Goal: Find specific page/section: Find specific page/section

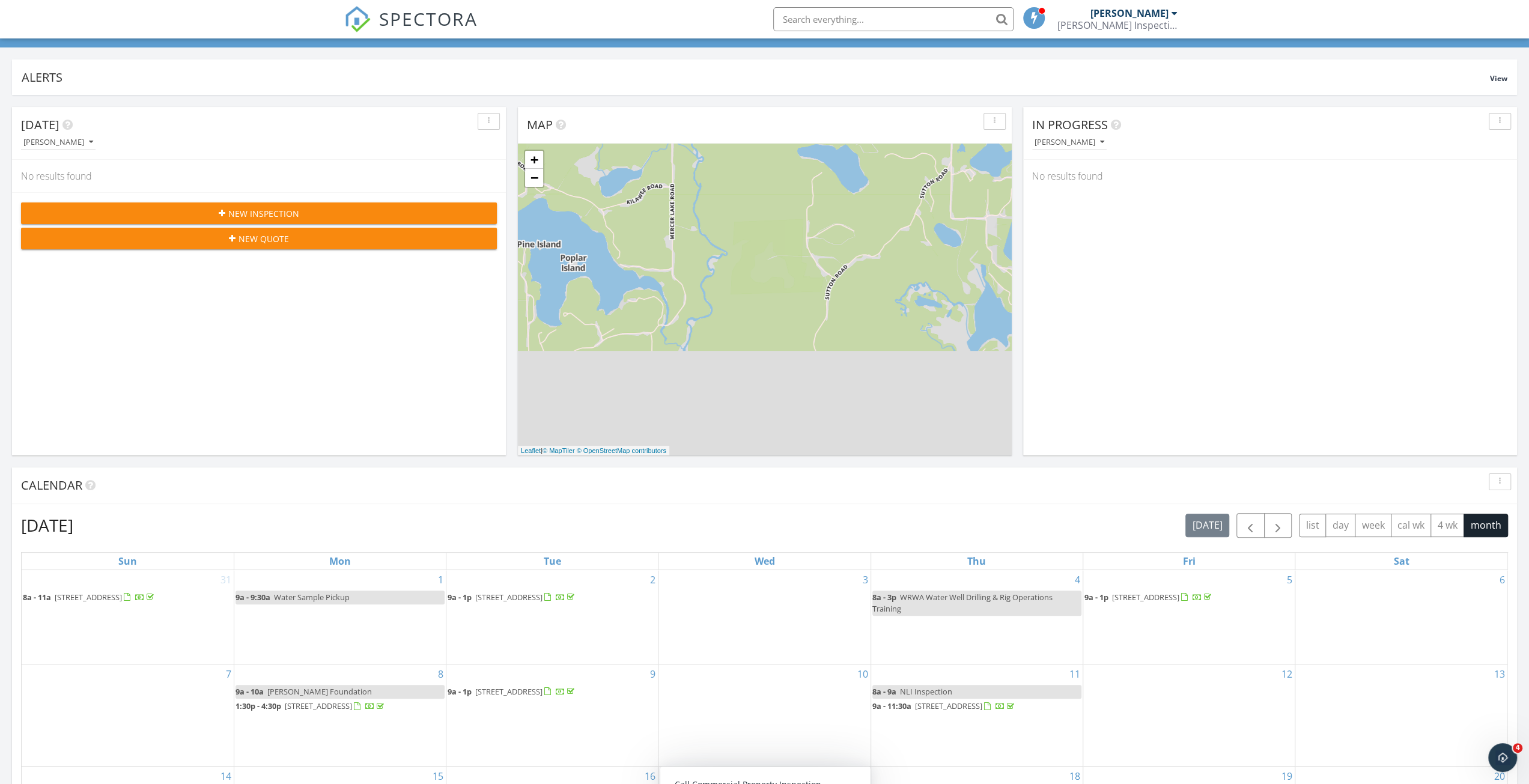
scroll to position [240, 0]
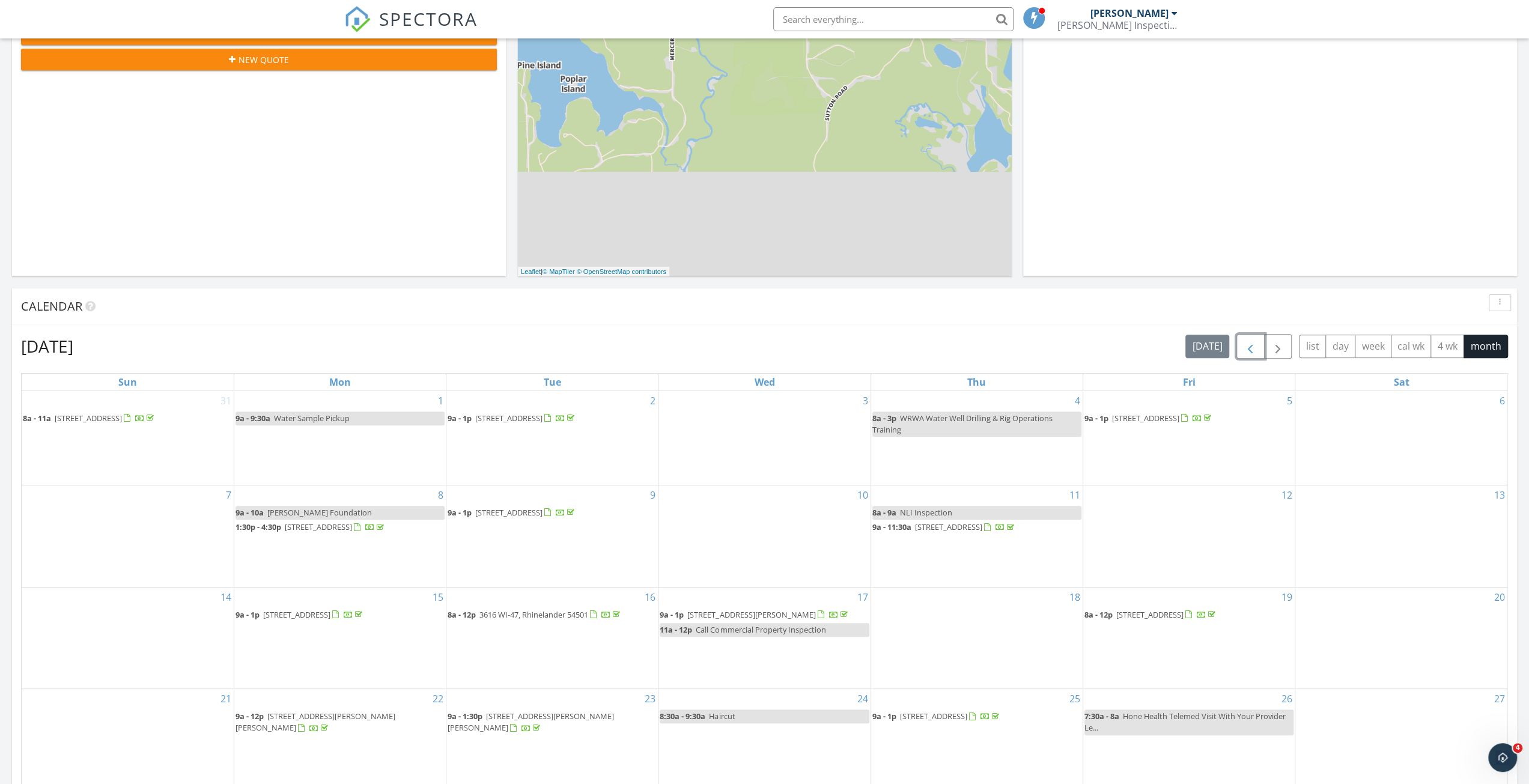
click at [767, 347] on span "button" at bounding box center [1249, 346] width 15 height 15
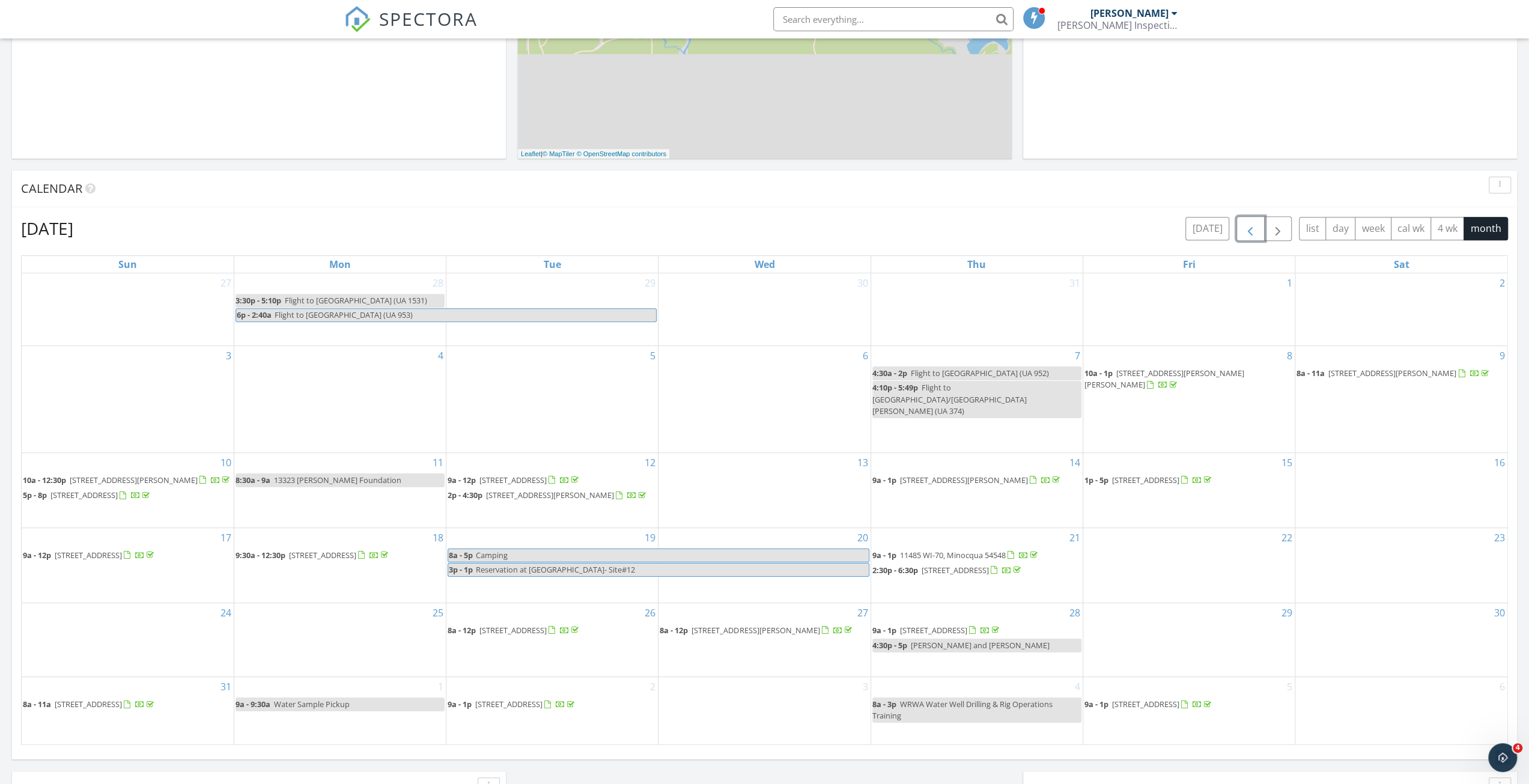
scroll to position [360, 0]
click at [767, 223] on span "button" at bounding box center [1249, 226] width 15 height 15
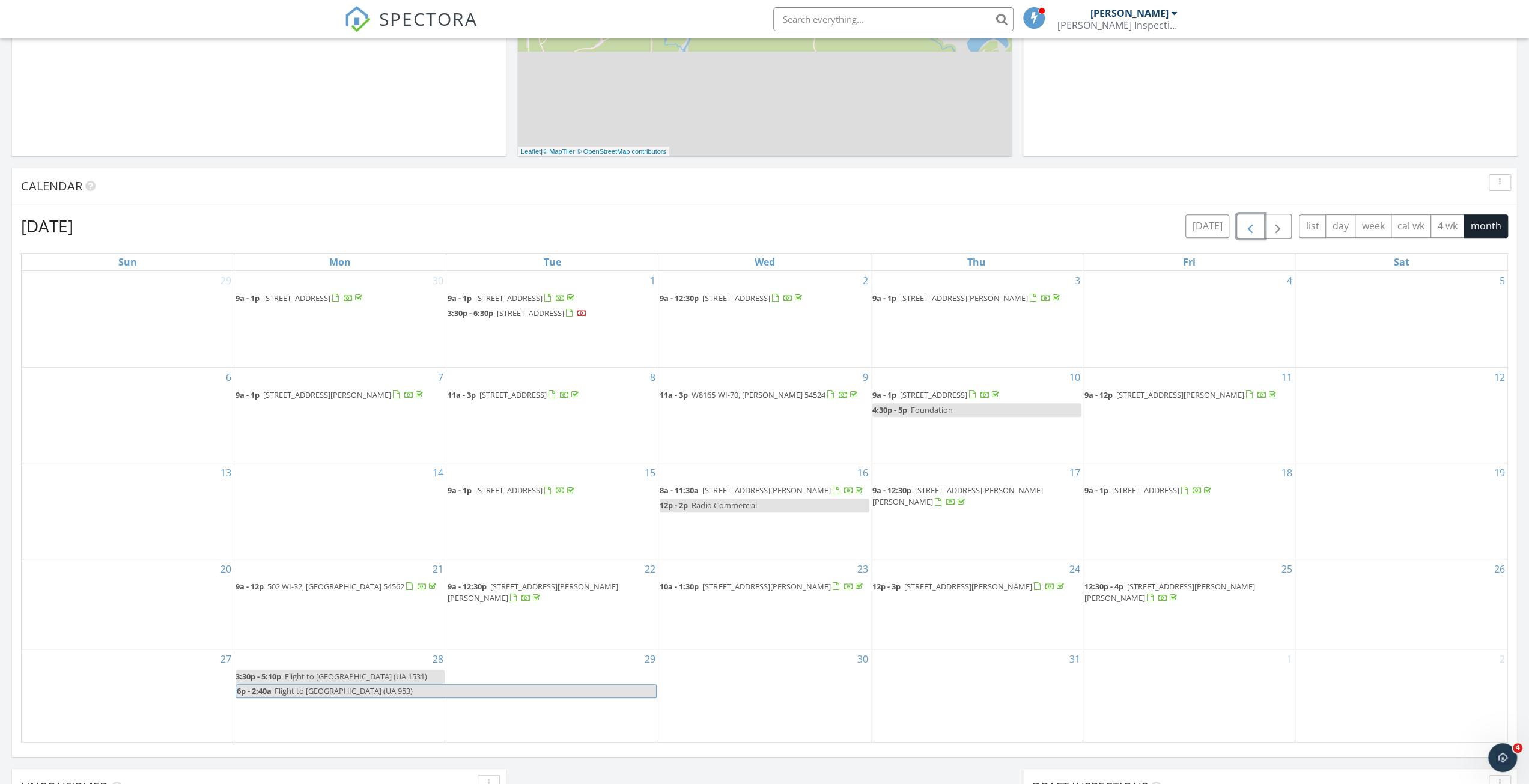
click at [767, 228] on span "button" at bounding box center [1249, 226] width 15 height 15
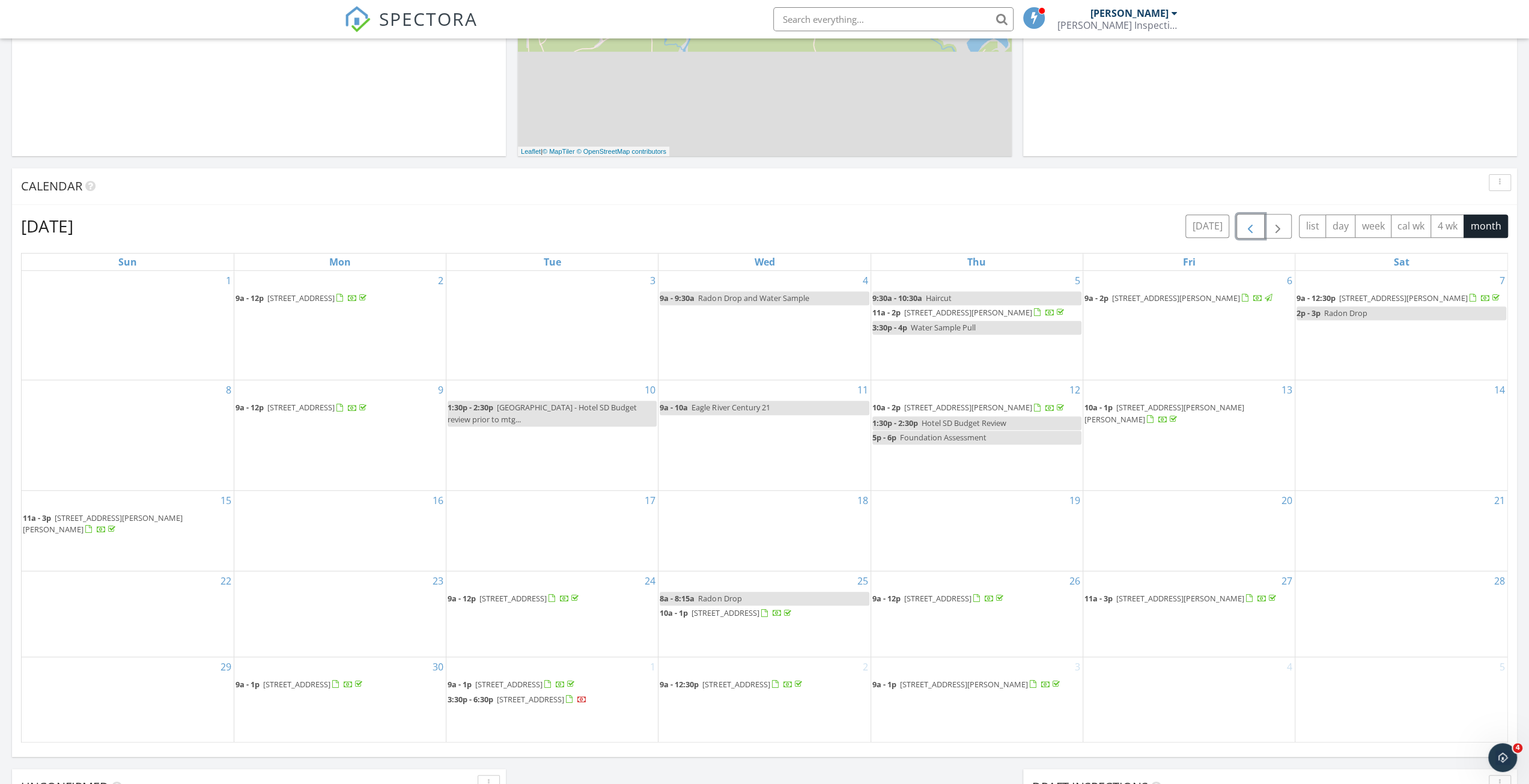
click at [767, 227] on span "button" at bounding box center [1249, 226] width 15 height 15
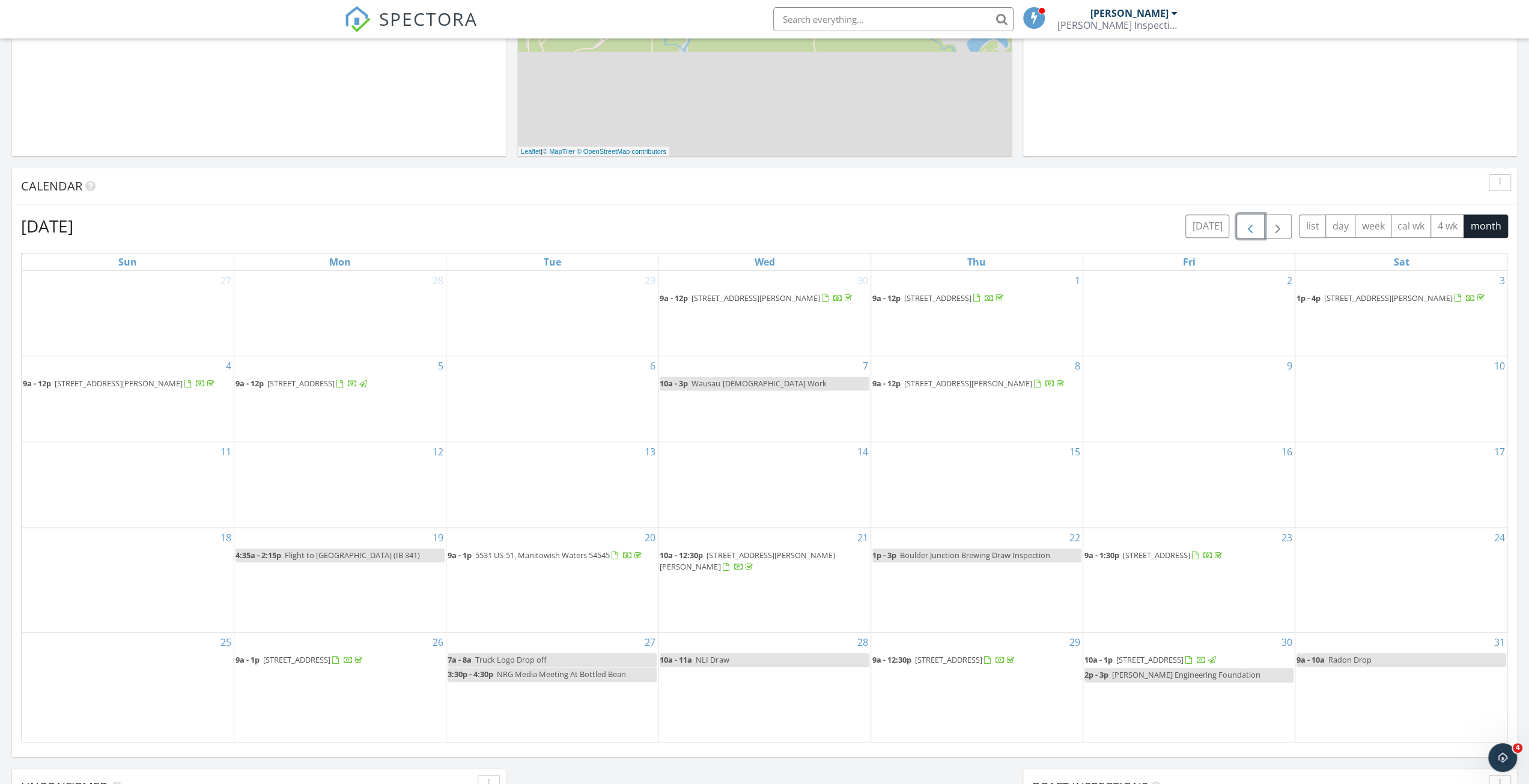
click at [767, 226] on span "button" at bounding box center [1249, 226] width 15 height 15
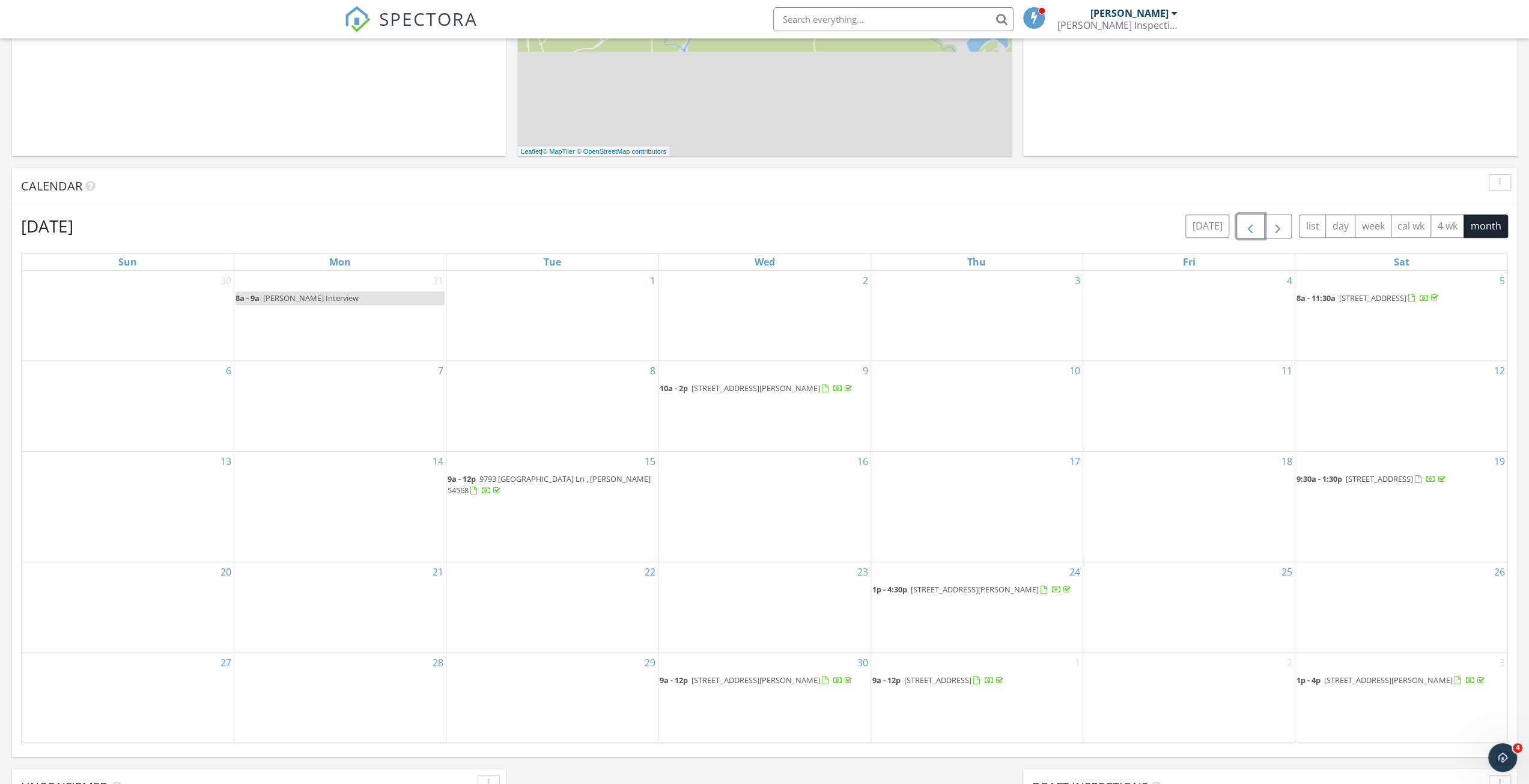
click at [767, 232] on span "button" at bounding box center [1249, 226] width 15 height 15
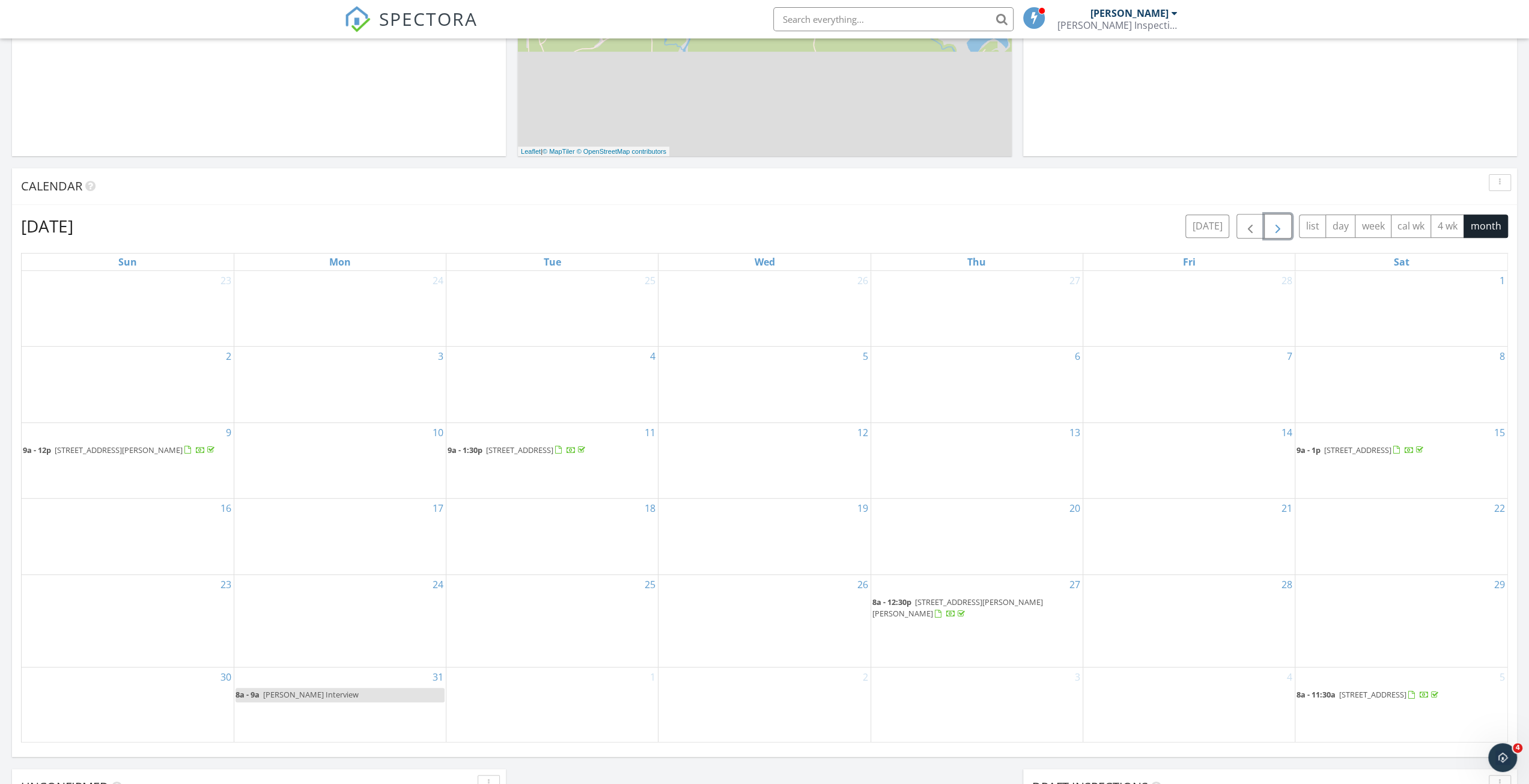
click at [767, 222] on span "button" at bounding box center [1278, 226] width 15 height 15
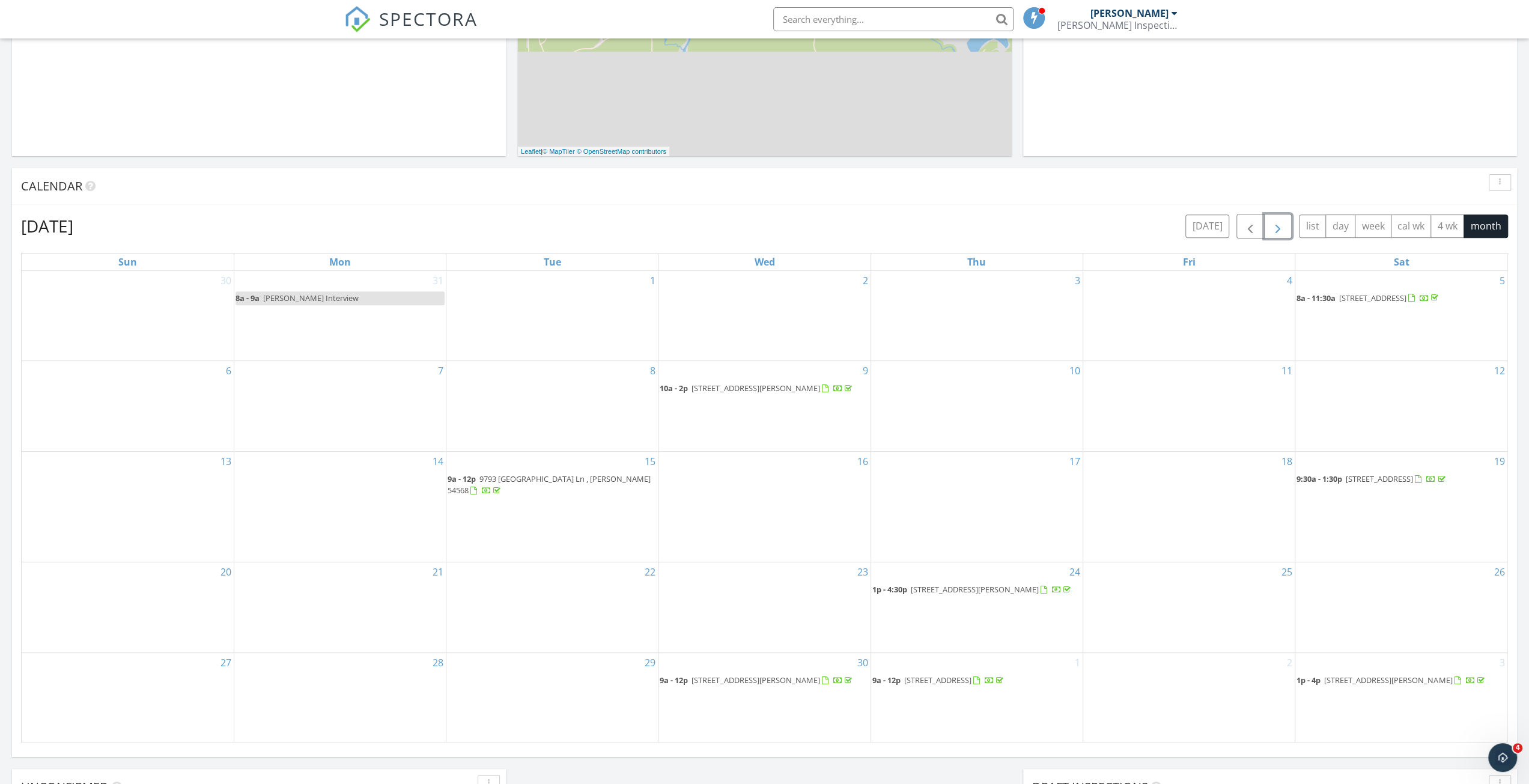
click at [767, 222] on span "button" at bounding box center [1278, 226] width 15 height 15
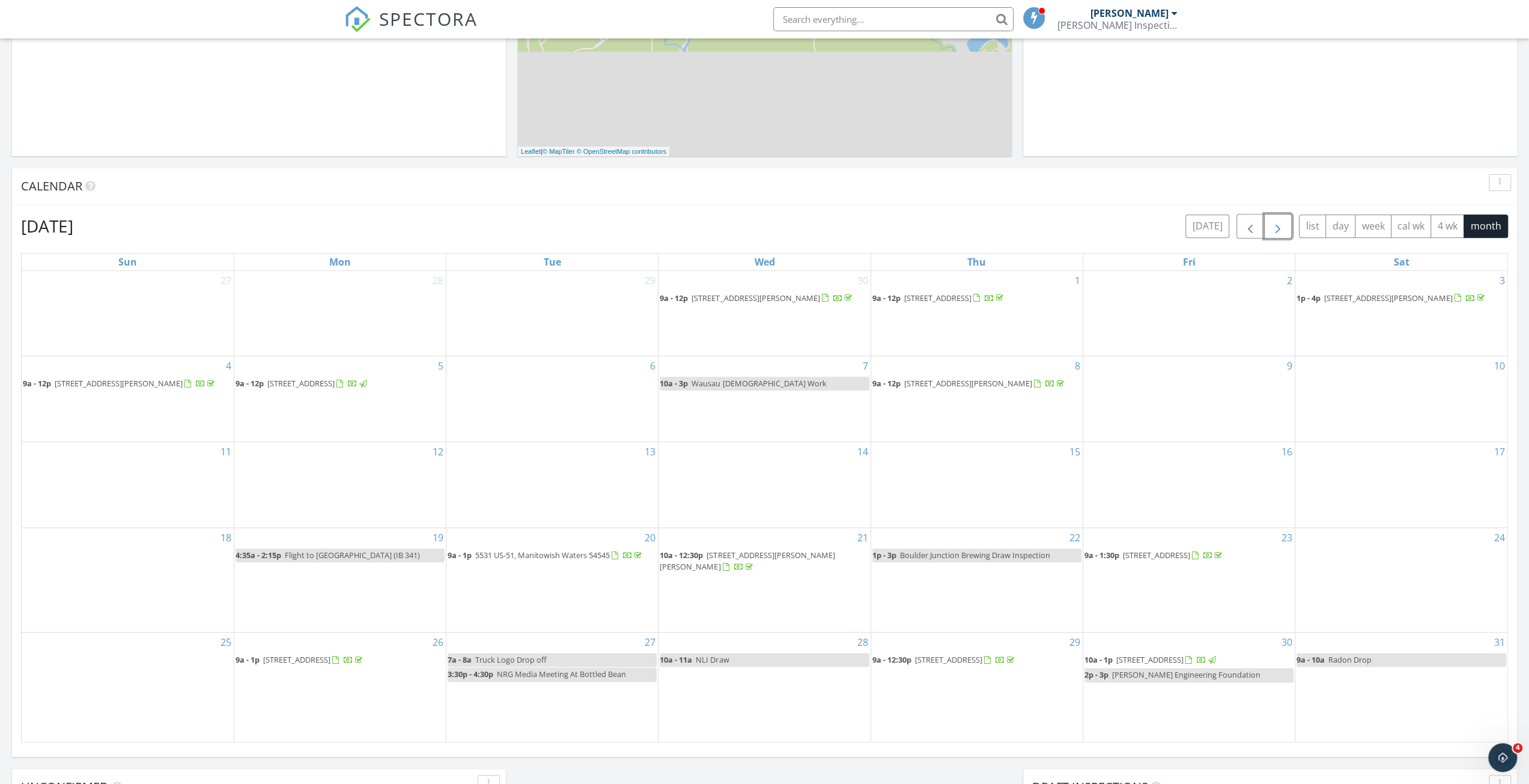
click at [767, 222] on button "button" at bounding box center [1278, 226] width 28 height 25
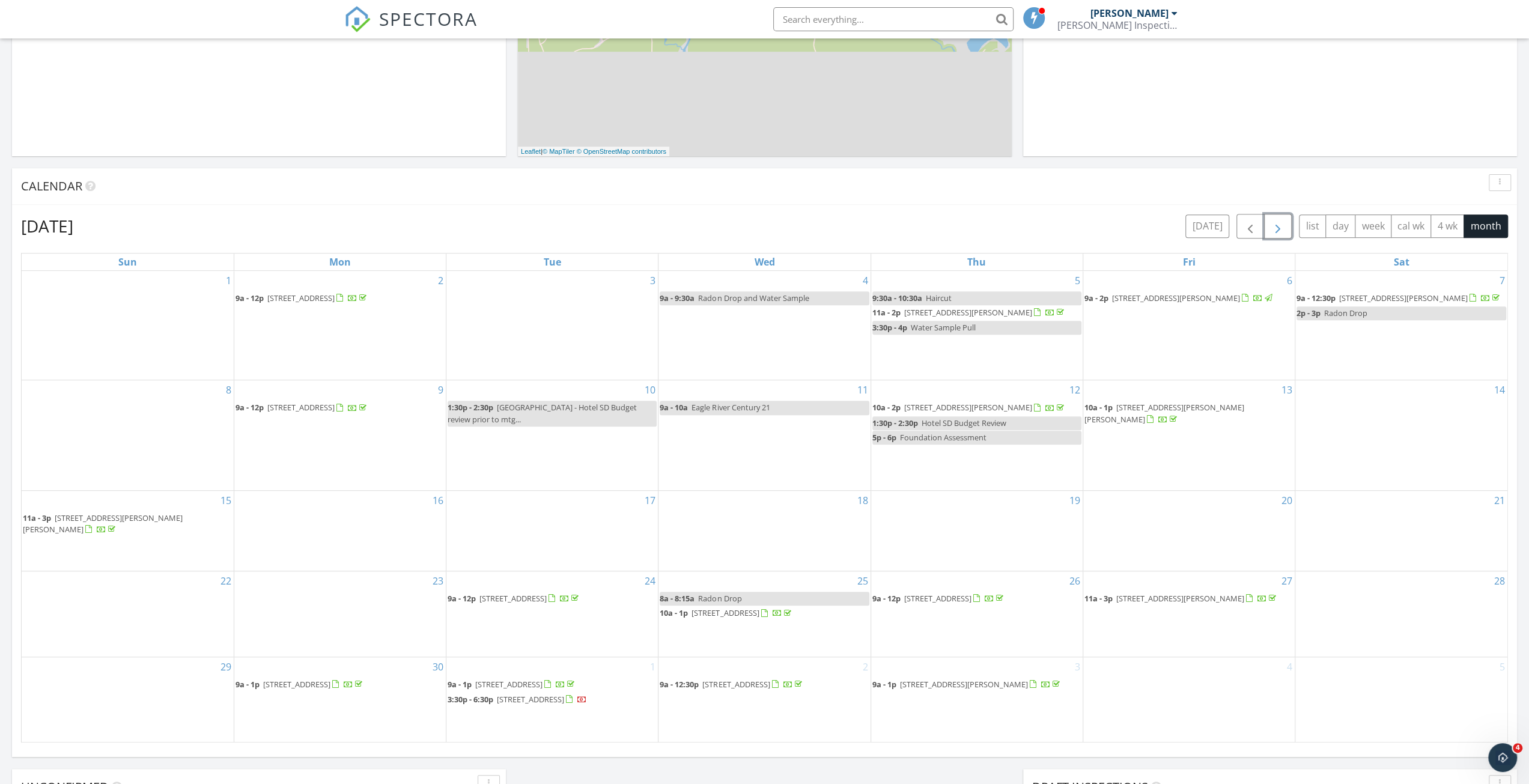
click at [767, 222] on button "button" at bounding box center [1278, 226] width 28 height 25
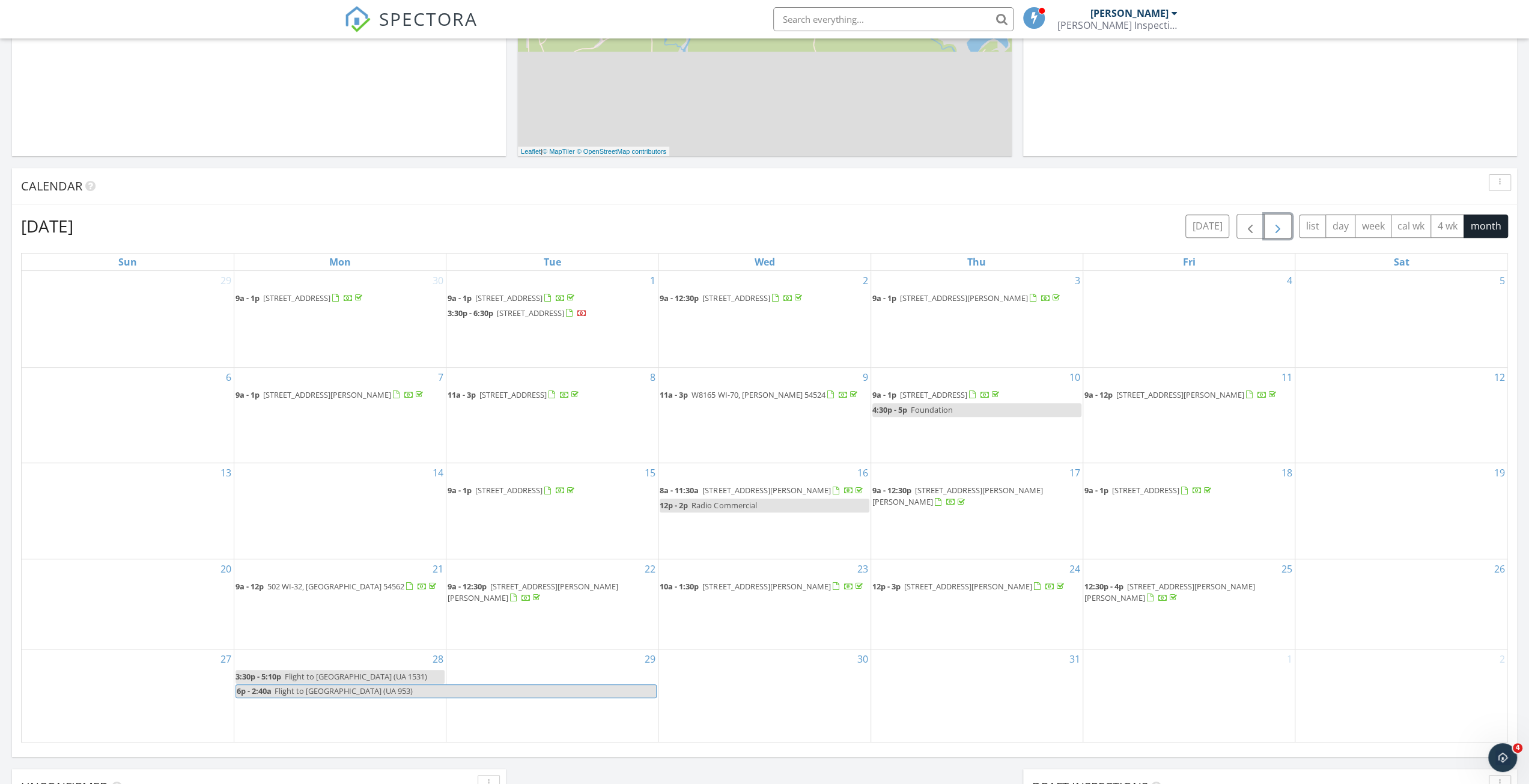
click at [767, 222] on button "button" at bounding box center [1278, 226] width 28 height 25
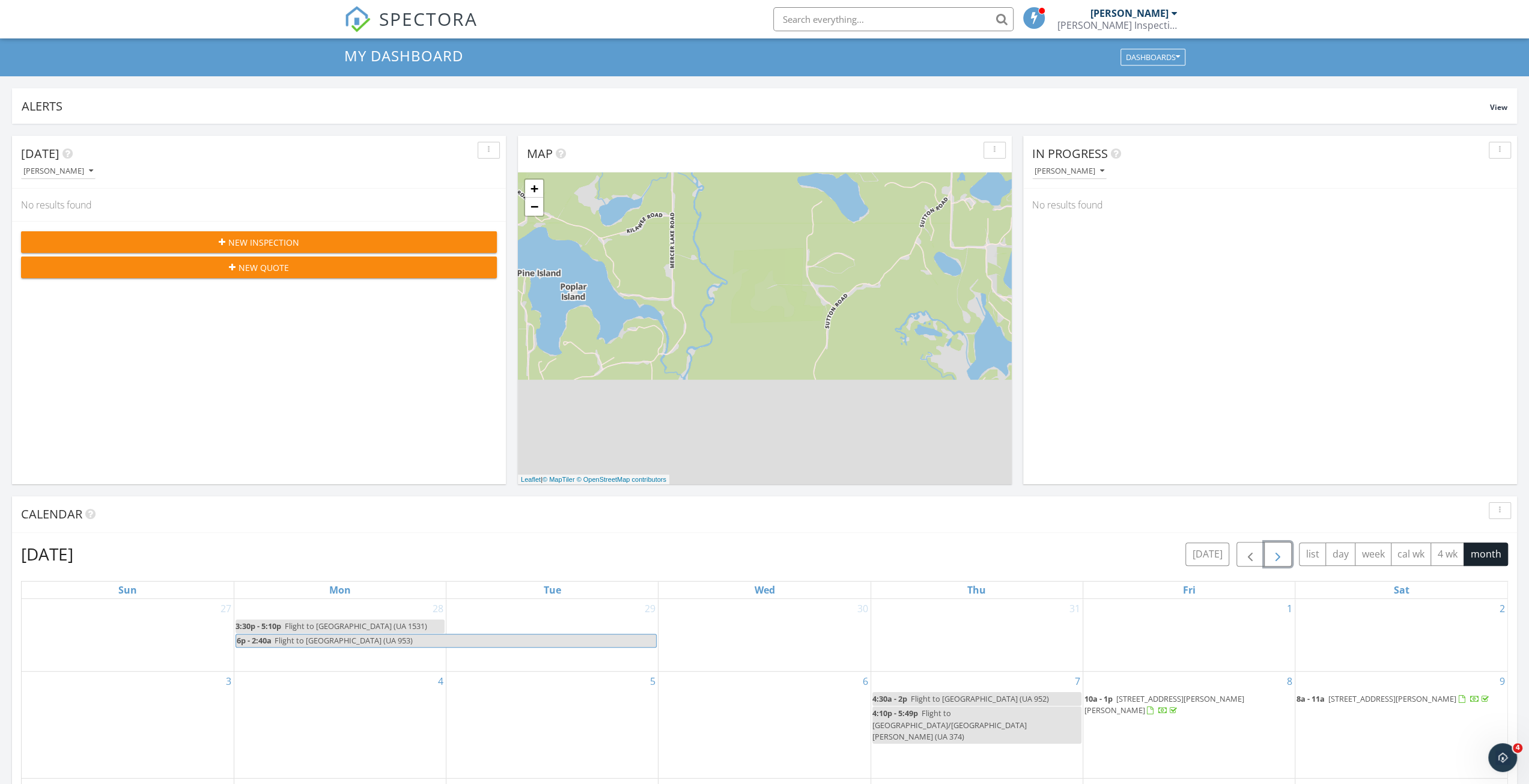
scroll to position [0, 0]
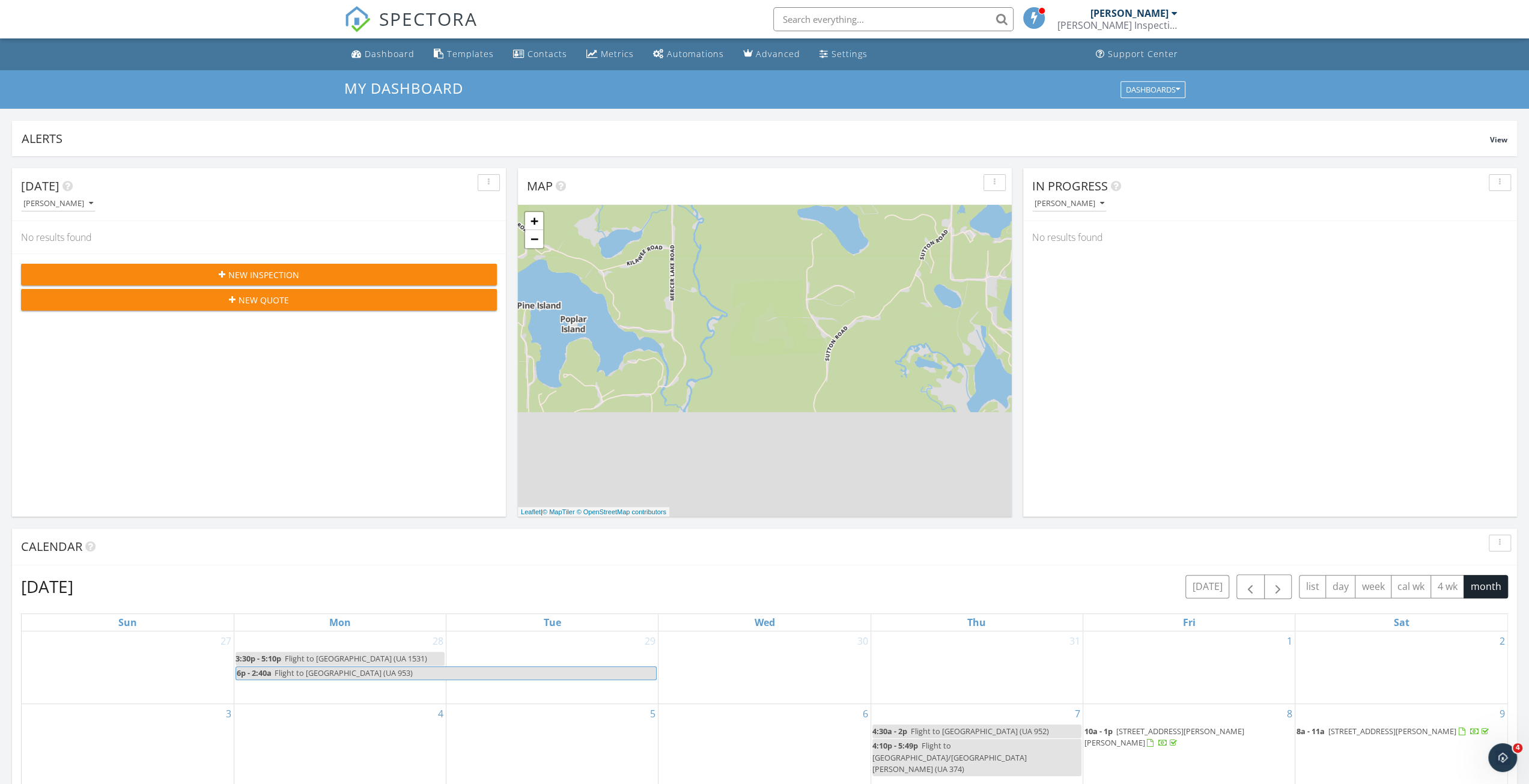
click at [767, 18] on input "text" at bounding box center [893, 19] width 240 height 24
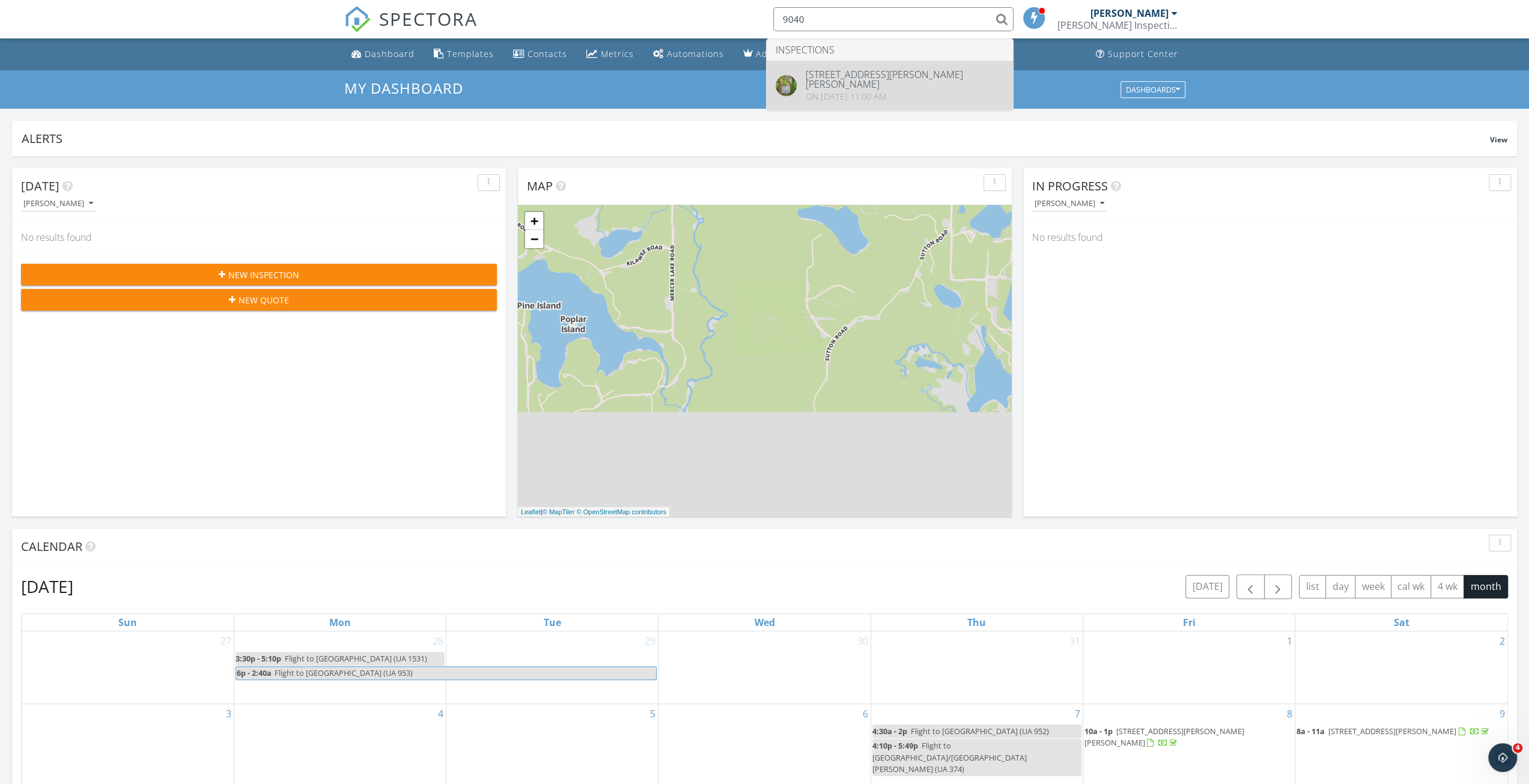
type input "9040"
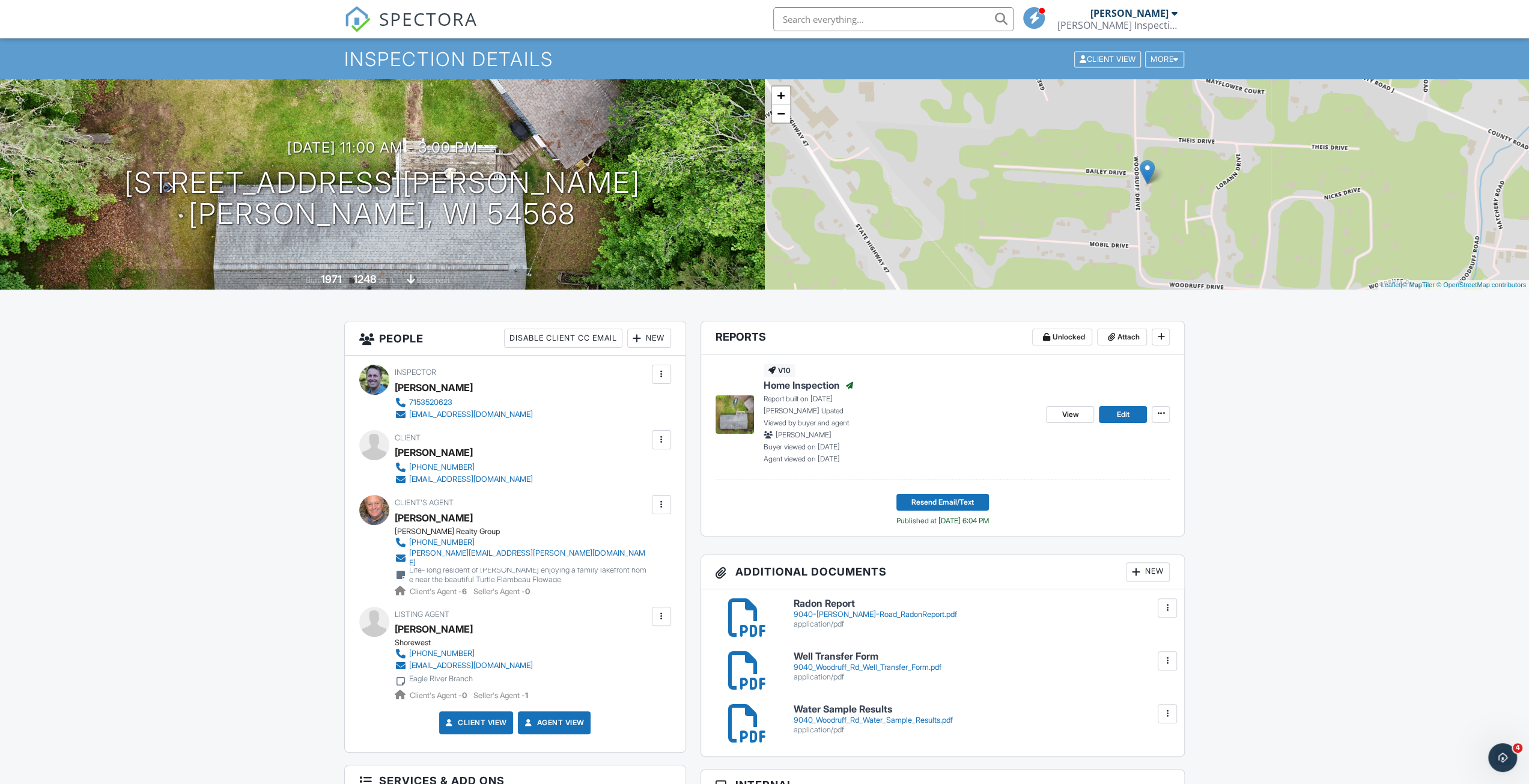
scroll to position [60, 0]
